Goal: Information Seeking & Learning: Find specific fact

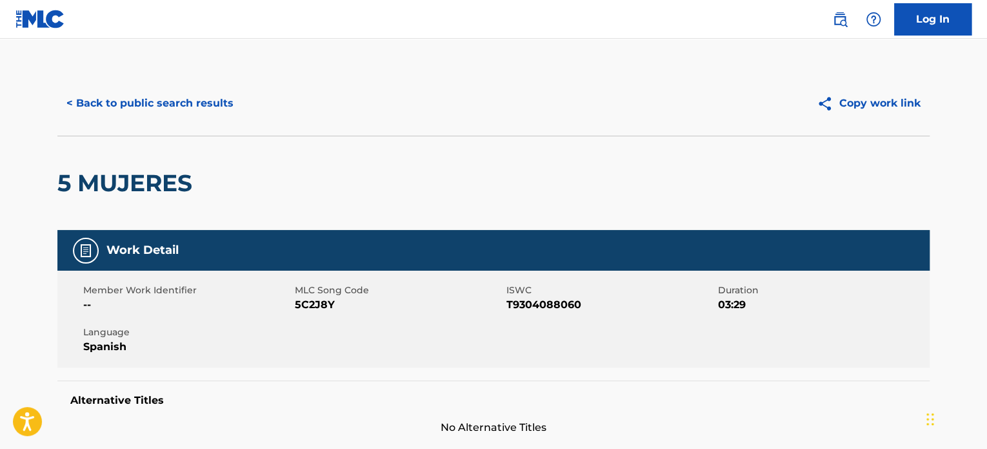
click at [183, 114] on button "< Back to public search results" at bounding box center [149, 103] width 185 height 32
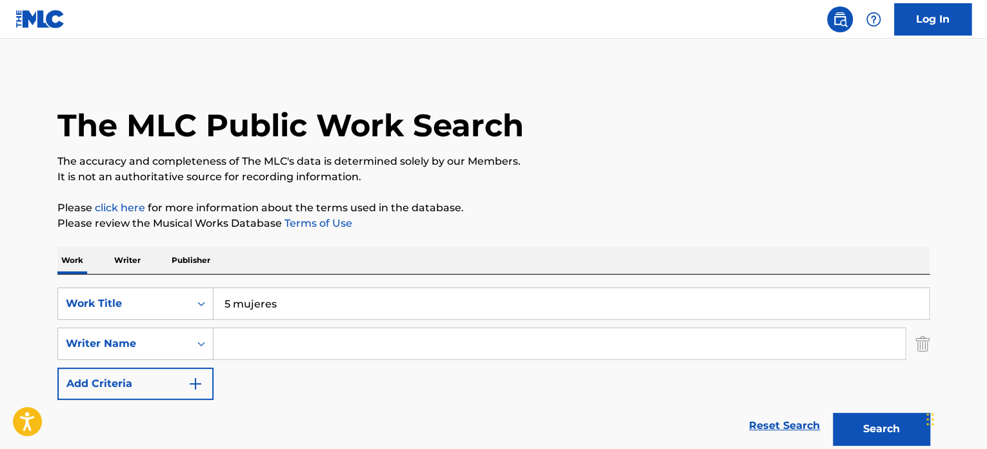
drag, startPoint x: 307, startPoint y: 304, endPoint x: 92, endPoint y: 250, distance: 222.3
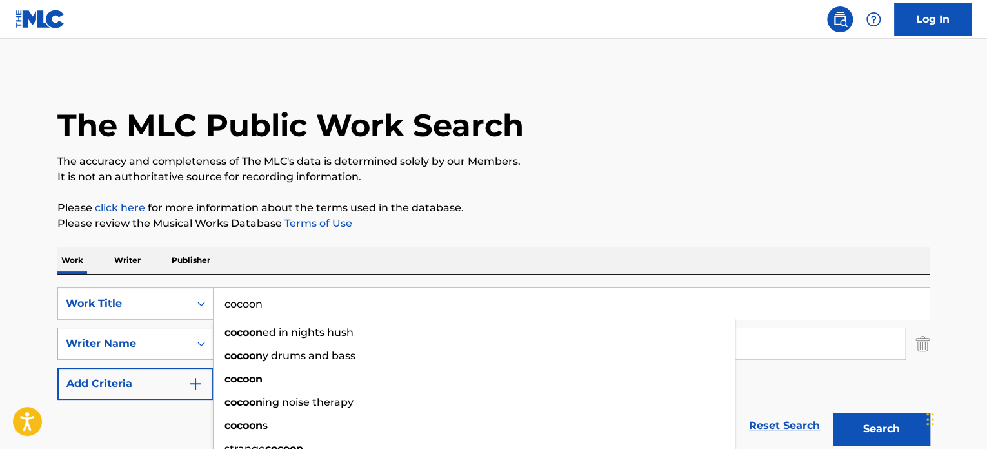
type input "cocoon"
click at [162, 339] on div "Writer Name" at bounding box center [124, 343] width 116 height 15
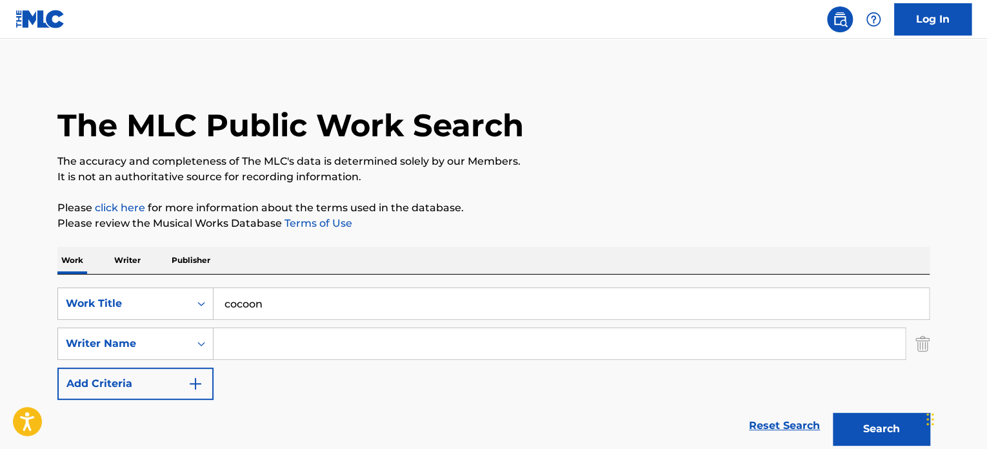
click at [279, 351] on input "Search Form" at bounding box center [560, 343] width 692 height 31
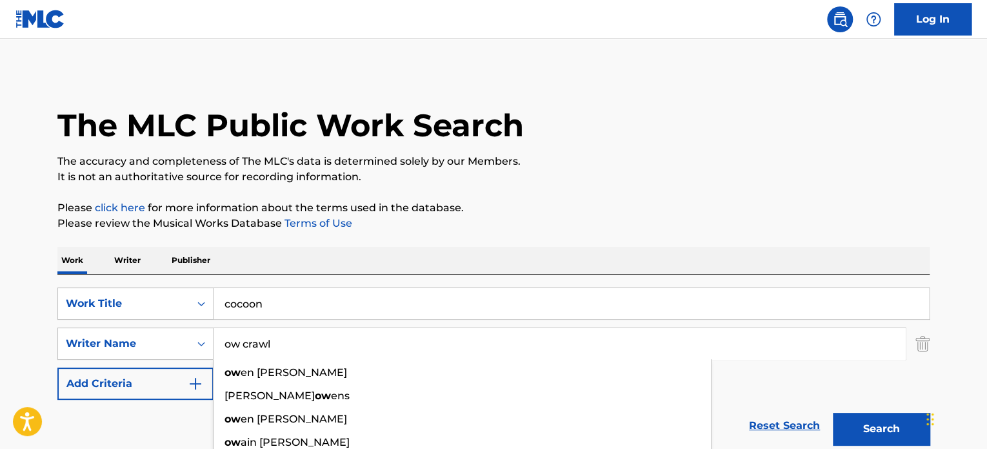
click at [833, 412] on button "Search" at bounding box center [881, 428] width 97 height 32
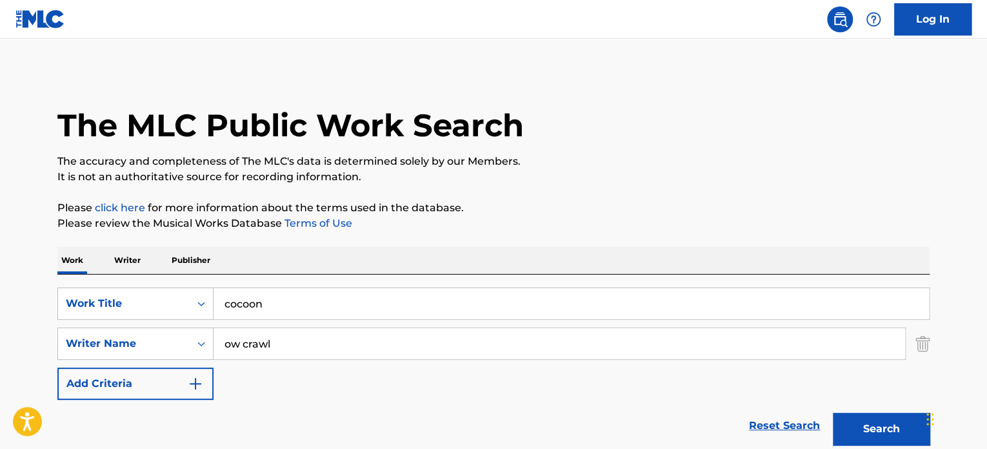
click at [224, 340] on input "ow crawl" at bounding box center [560, 343] width 692 height 31
drag, startPoint x: 320, startPoint y: 334, endPoint x: 41, endPoint y: 302, distance: 280.7
click at [42, 302] on div "The MLC Public Work Search The accuracy and completeness of The MLC's data is d…" at bounding box center [494, 281] width 904 height 421
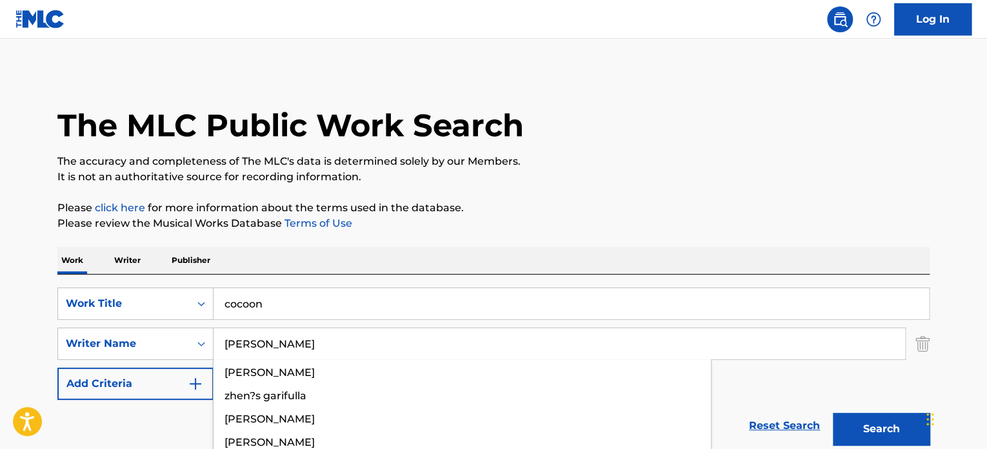
type input "[PERSON_NAME]"
click at [833, 412] on button "Search" at bounding box center [881, 428] width 97 height 32
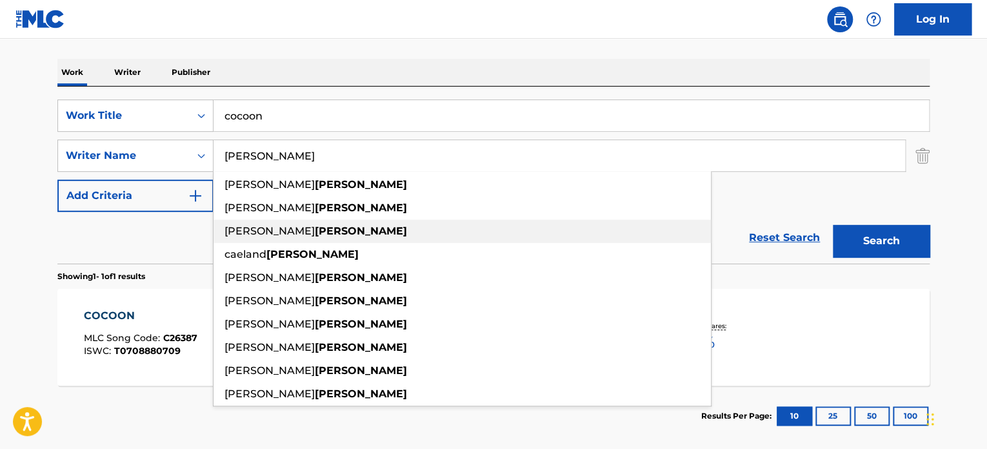
scroll to position [194, 0]
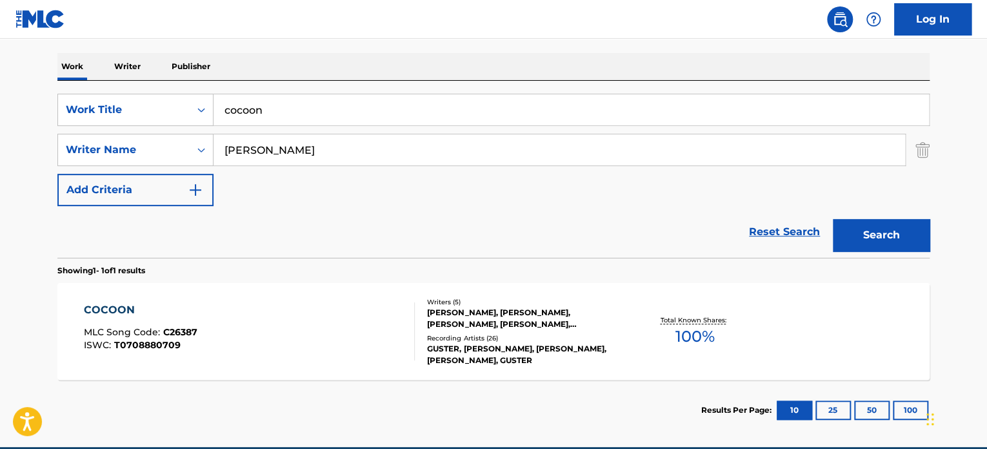
click at [556, 60] on div "Work Writer Publisher" at bounding box center [493, 66] width 873 height 27
click at [476, 342] on div "Recording Artists ( 26 )" at bounding box center [524, 338] width 195 height 10
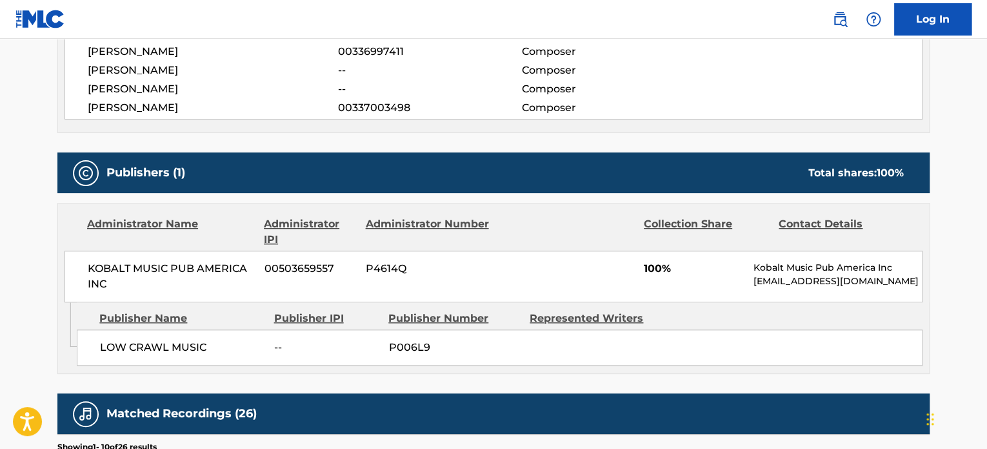
scroll to position [516, 0]
